Goal: Task Accomplishment & Management: Use online tool/utility

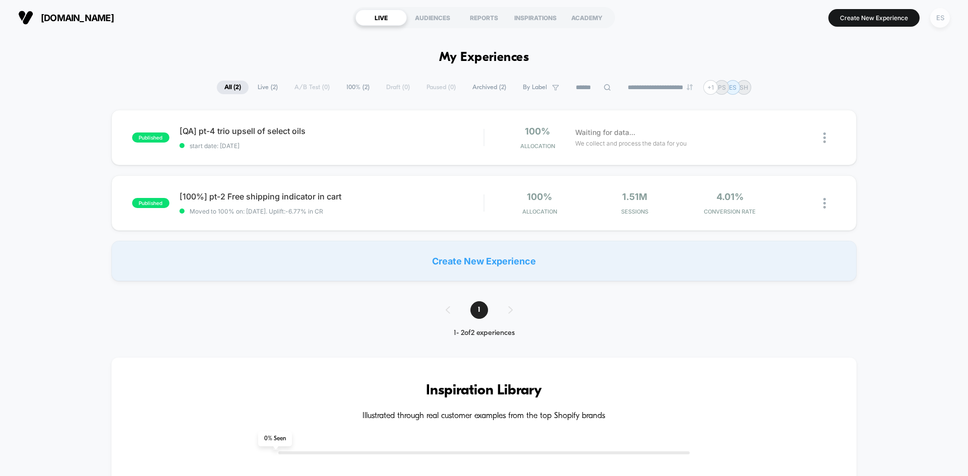
click at [935, 18] on div "ES" at bounding box center [940, 18] width 20 height 20
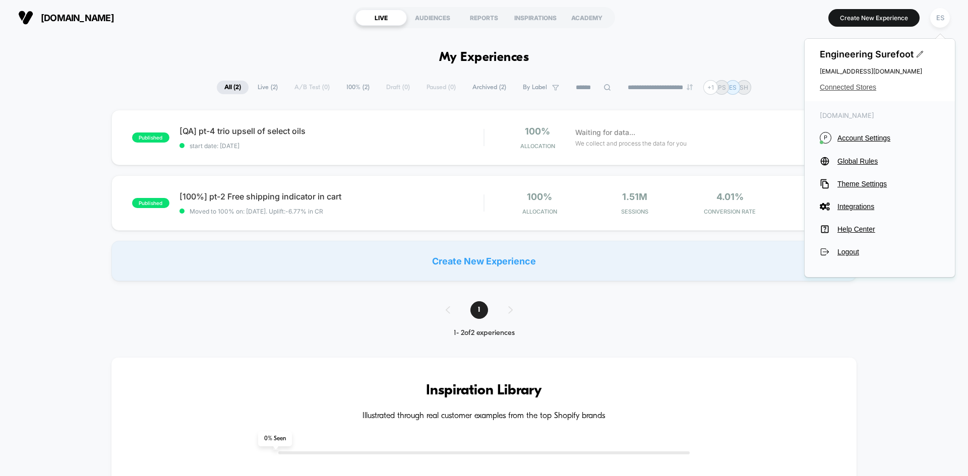
click at [837, 88] on span "Connected Stores" at bounding box center [880, 87] width 120 height 8
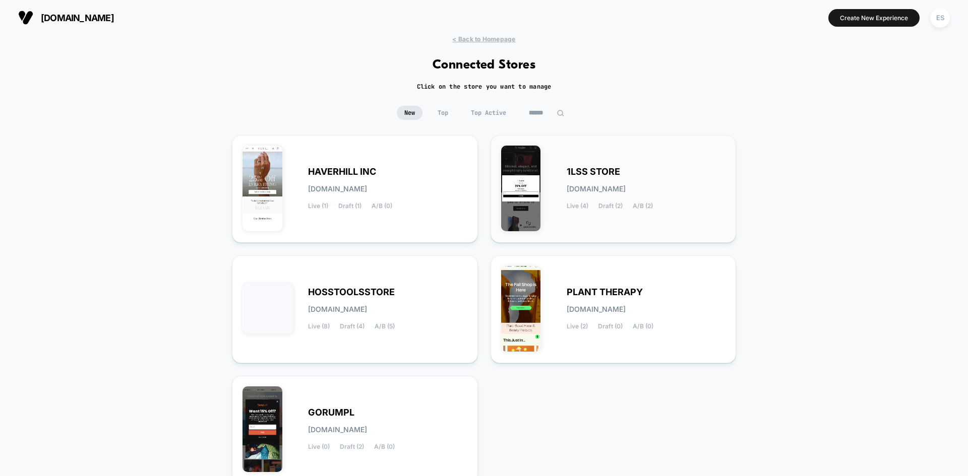
click at [591, 172] on span "1LSS STORE" at bounding box center [593, 171] width 53 height 7
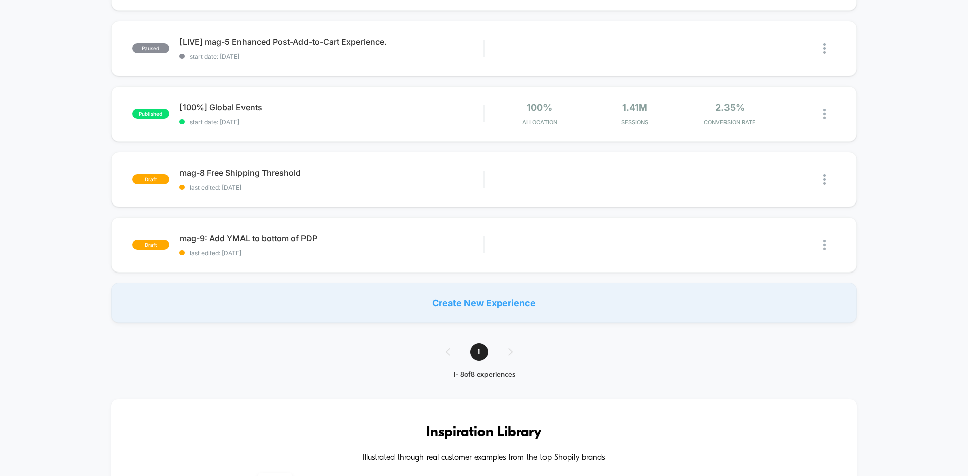
scroll to position [89, 0]
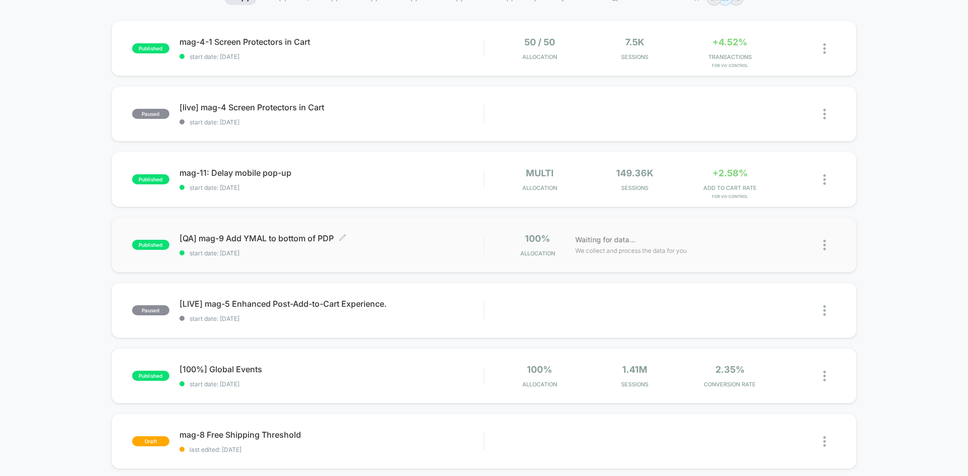
click at [262, 237] on span "[QA] mag-9 Add YMAL to bottom of PDP Click to edit experience details" at bounding box center [331, 238] width 304 height 10
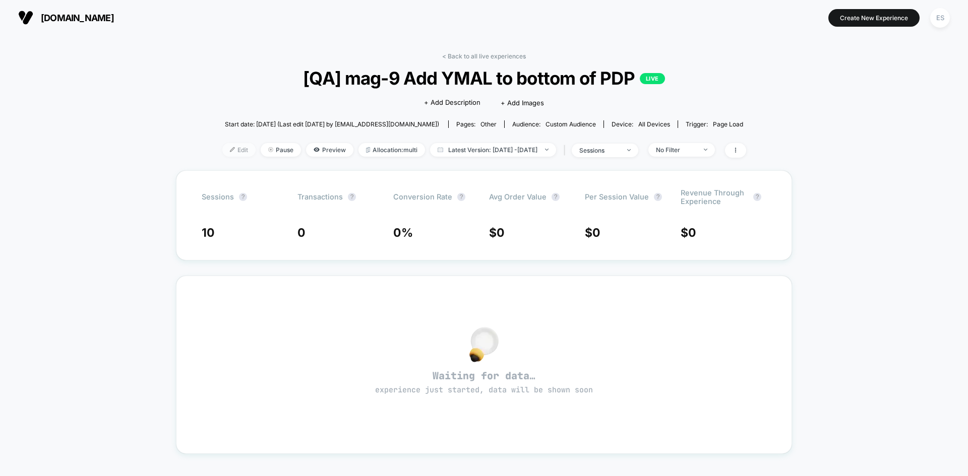
click at [222, 150] on span "Edit" at bounding box center [238, 150] width 33 height 14
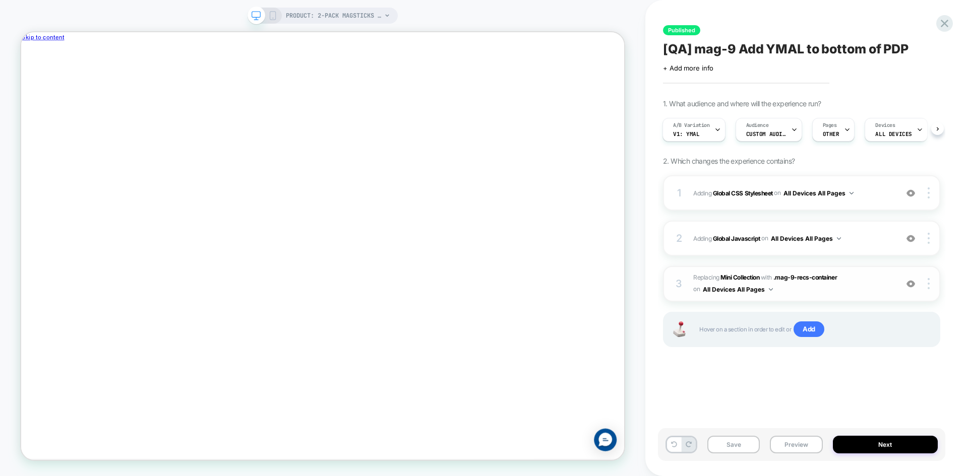
click at [0, 0] on span "#_loomi_addon_1754412988676 Replacing Mini Collection WITH .mag-9-recs-containe…" at bounding box center [0, 0] width 0 height 0
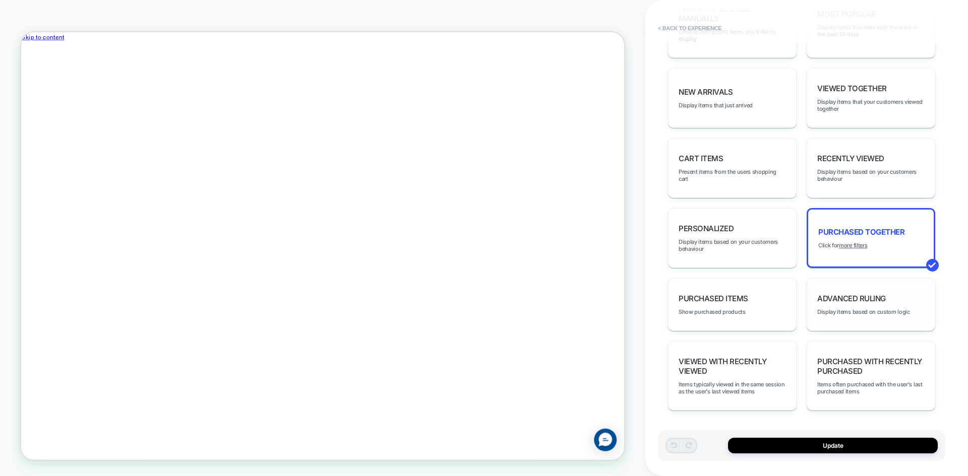
click at [839, 303] on span "Advanced Ruling" at bounding box center [851, 299] width 69 height 10
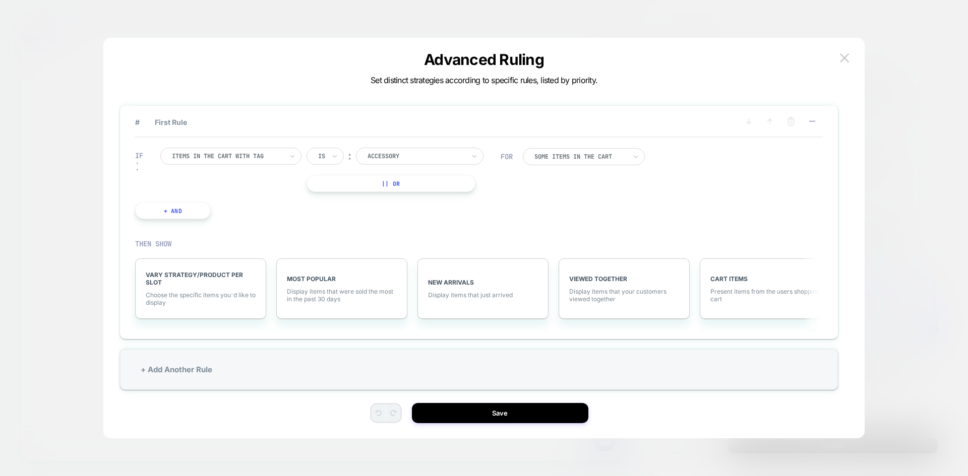
click at [225, 157] on div at bounding box center [227, 156] width 111 height 9
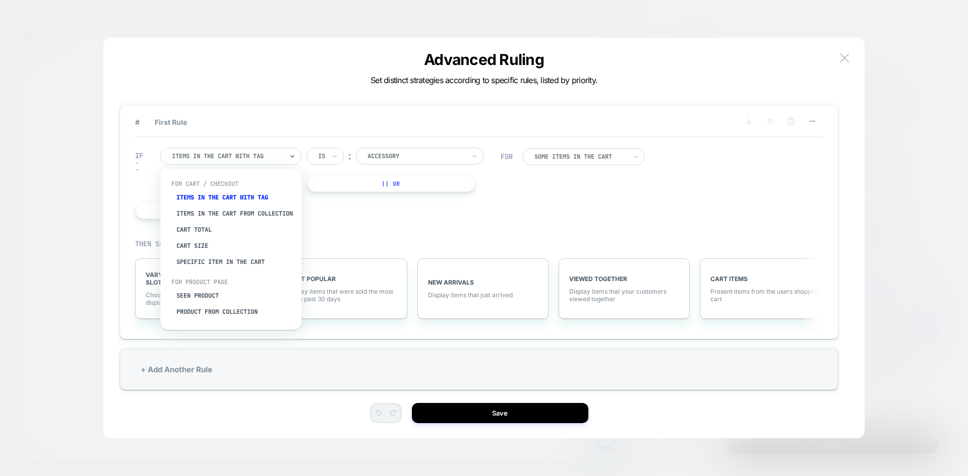
click at [0, 0] on div "Advanced Ruling Set distinct strategies according to specific rules, listed by …" at bounding box center [0, 0] width 0 height 0
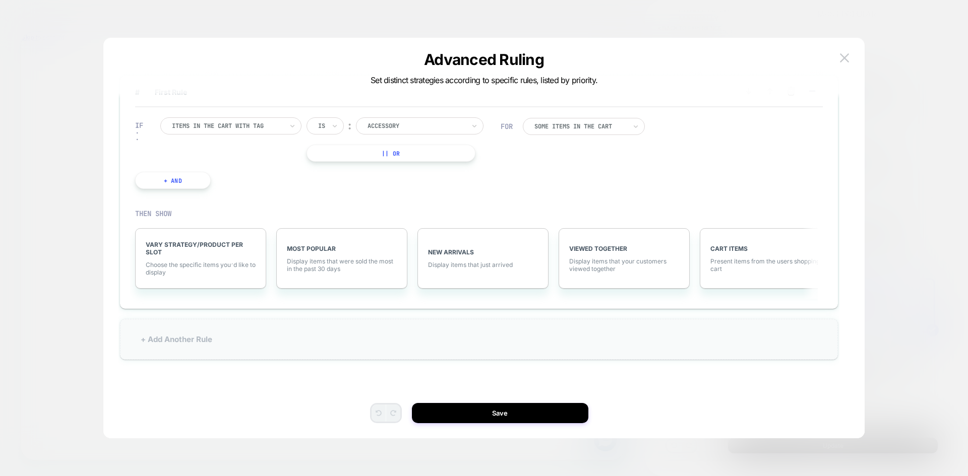
click at [0, 0] on div "+ Add Another Rule" at bounding box center [0, 0] width 0 height 0
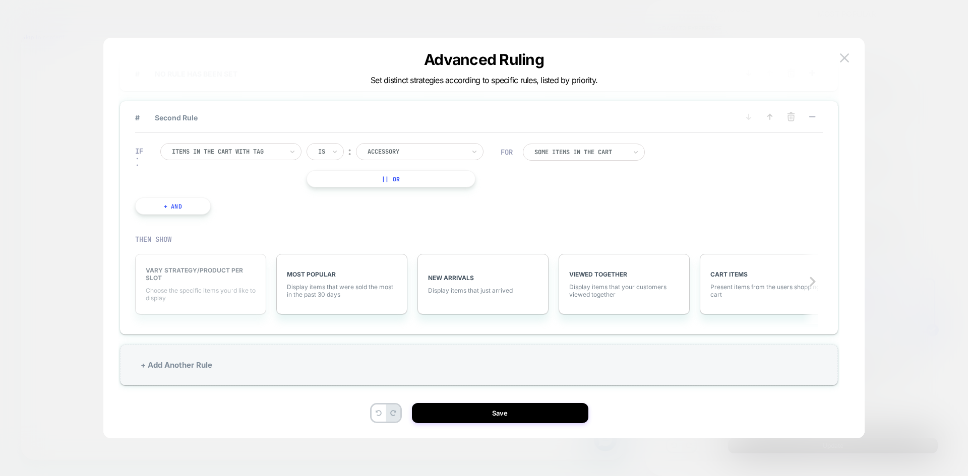
scroll to position [26, 0]
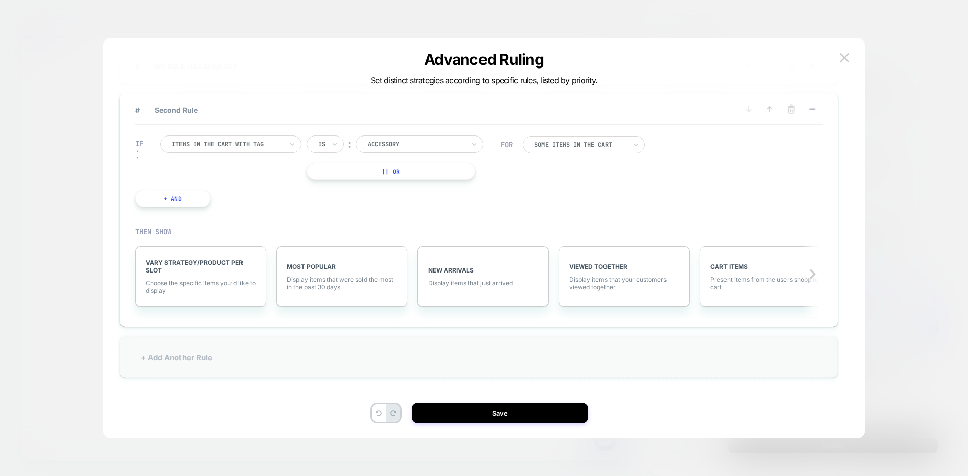
click at [0, 0] on div "+ Add Another Rule" at bounding box center [0, 0] width 0 height 0
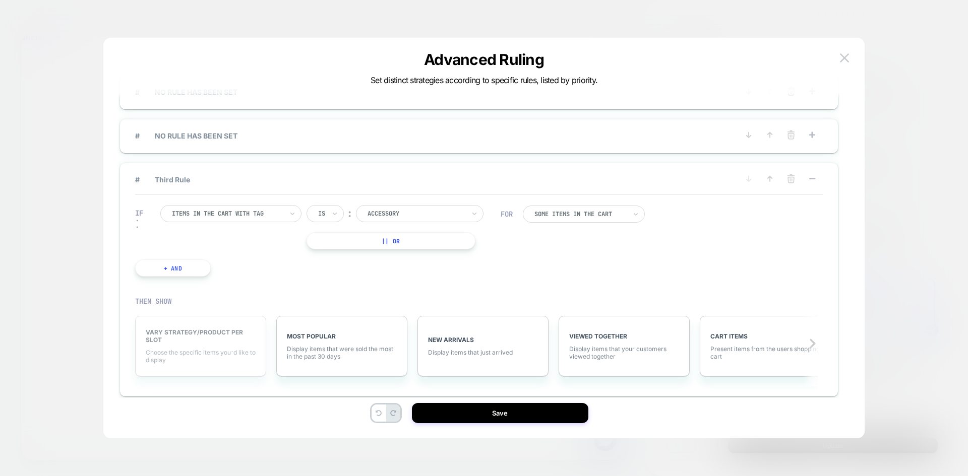
scroll to position [0, 533]
click at [790, 180] on line at bounding box center [790, 180] width 0 height 2
click at [693, 200] on button "YES" at bounding box center [689, 195] width 52 height 17
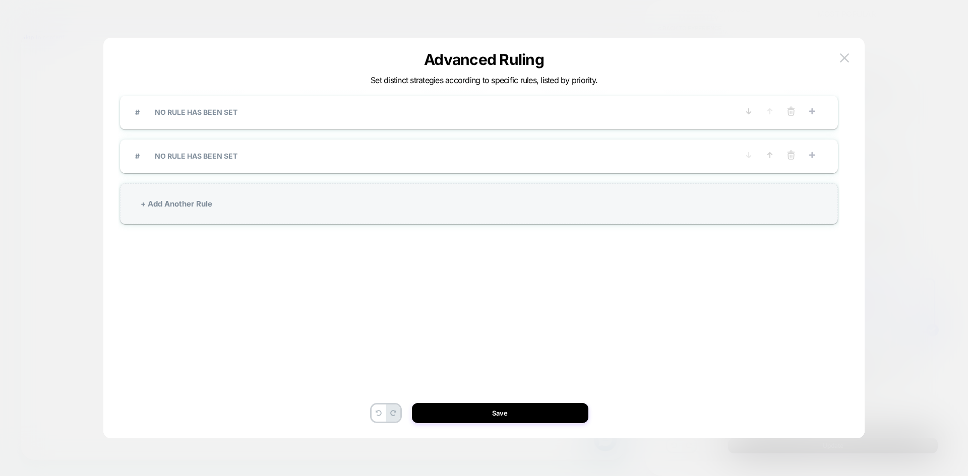
scroll to position [0, 0]
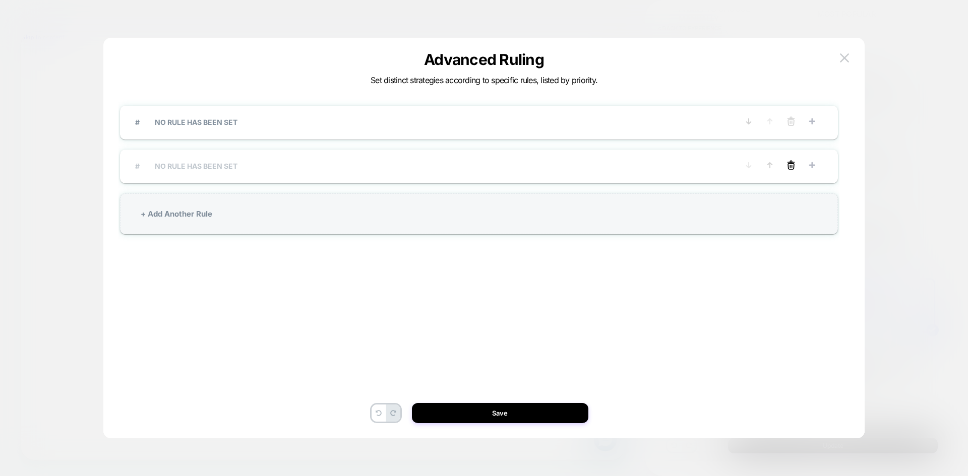
click at [788, 167] on icon at bounding box center [791, 167] width 6 height 6
click at [700, 184] on button "YES" at bounding box center [689, 181] width 52 height 17
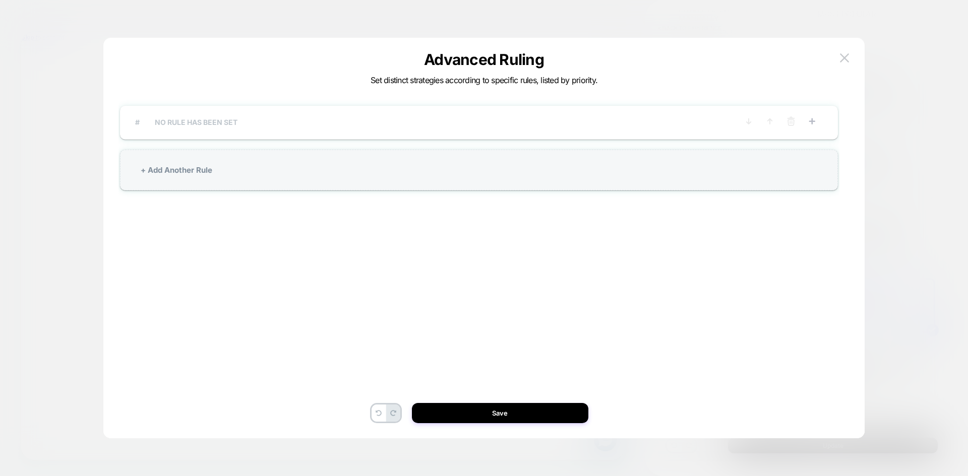
click at [0, 0] on span "# NO RULE HAS BEEN SET" at bounding box center [0, 0] width 0 height 0
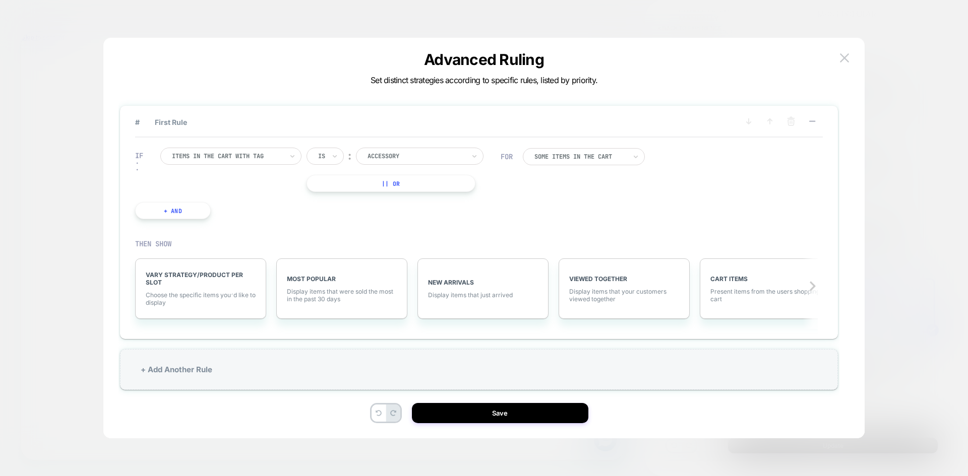
click at [252, 155] on div at bounding box center [227, 156] width 111 height 9
